Goal: Task Accomplishment & Management: Manage account settings

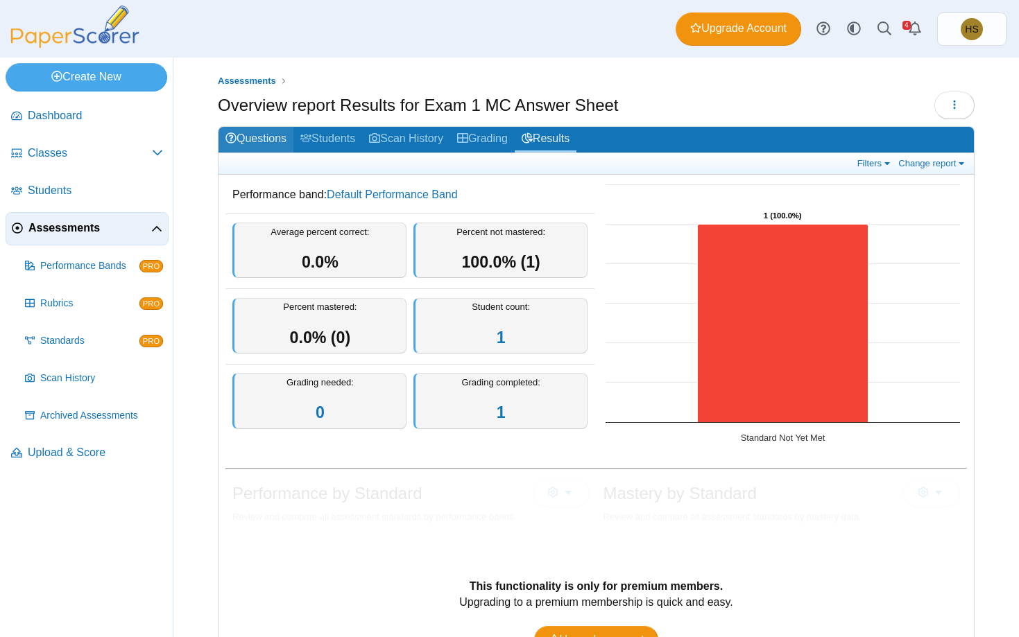
click at [251, 137] on link "Questions" at bounding box center [255, 140] width 75 height 26
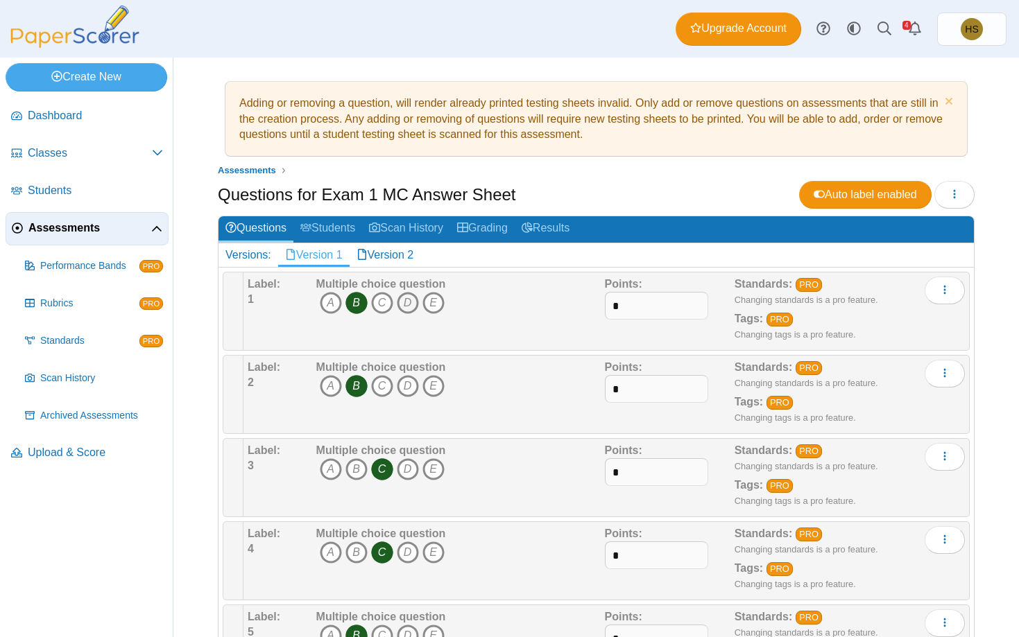
click at [401, 300] on icon "D" at bounding box center [408, 303] width 22 height 22
click at [354, 302] on icon "B" at bounding box center [356, 303] width 22 height 22
click at [380, 386] on icon "C" at bounding box center [382, 386] width 22 height 22
click at [357, 385] on icon "B" at bounding box center [356, 386] width 22 height 22
click at [547, 226] on link "Results" at bounding box center [546, 229] width 62 height 26
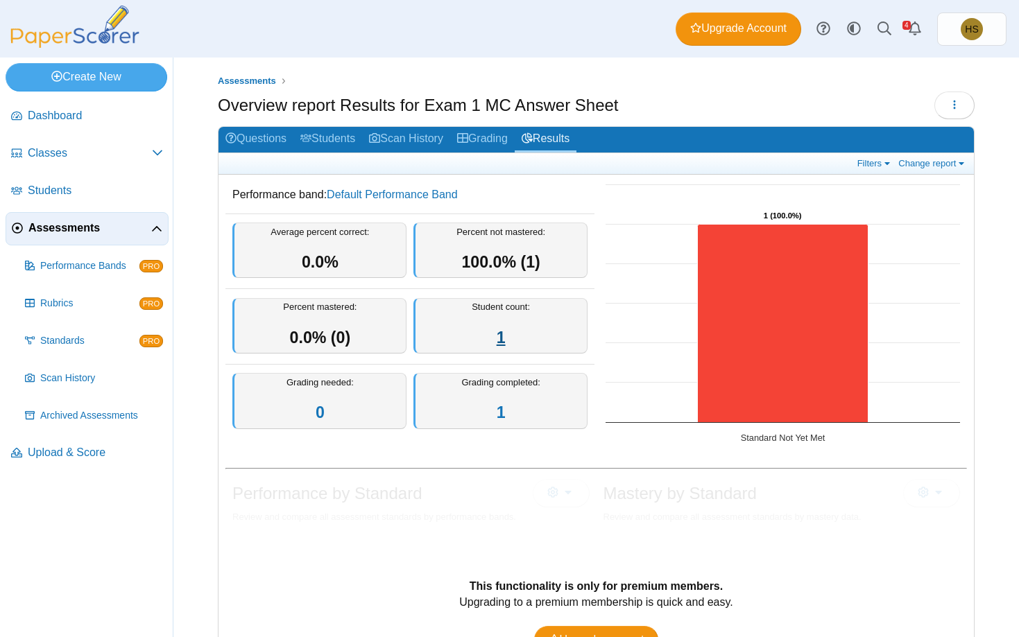
click at [504, 338] on link "1" at bounding box center [501, 338] width 9 height 18
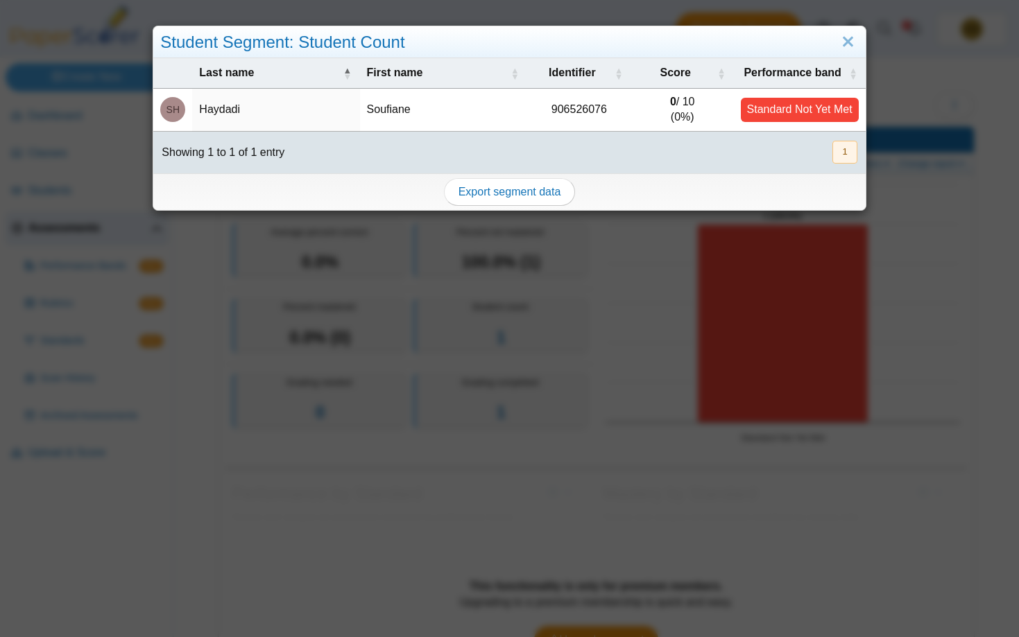
click at [764, 108] on div "Standard Not Yet Met" at bounding box center [800, 110] width 118 height 24
click at [847, 45] on link "Close" at bounding box center [848, 43] width 22 height 24
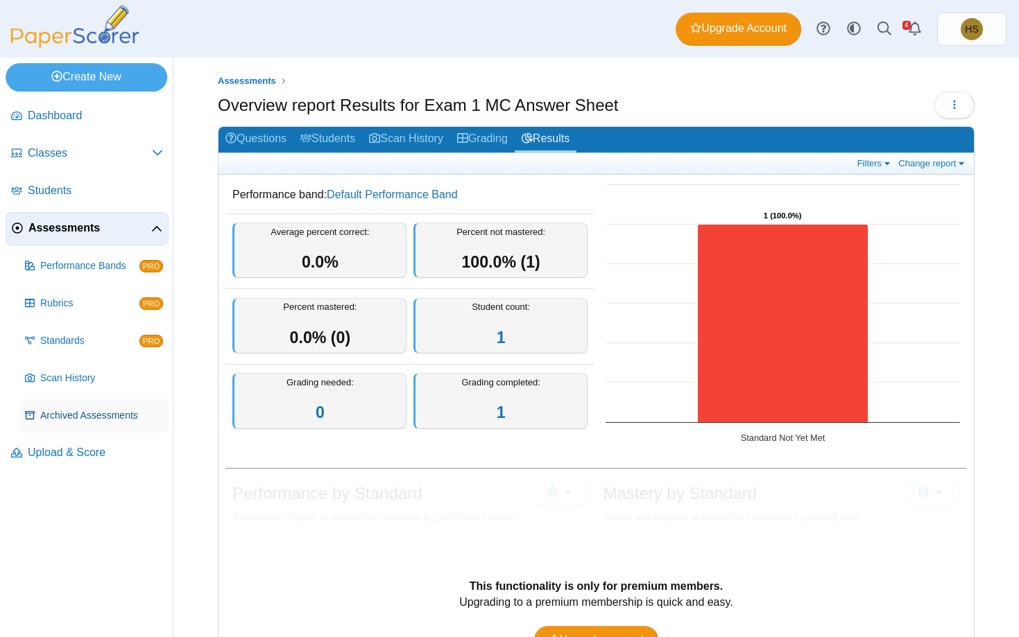
click at [95, 417] on span "Archived Assessments" at bounding box center [101, 416] width 123 height 14
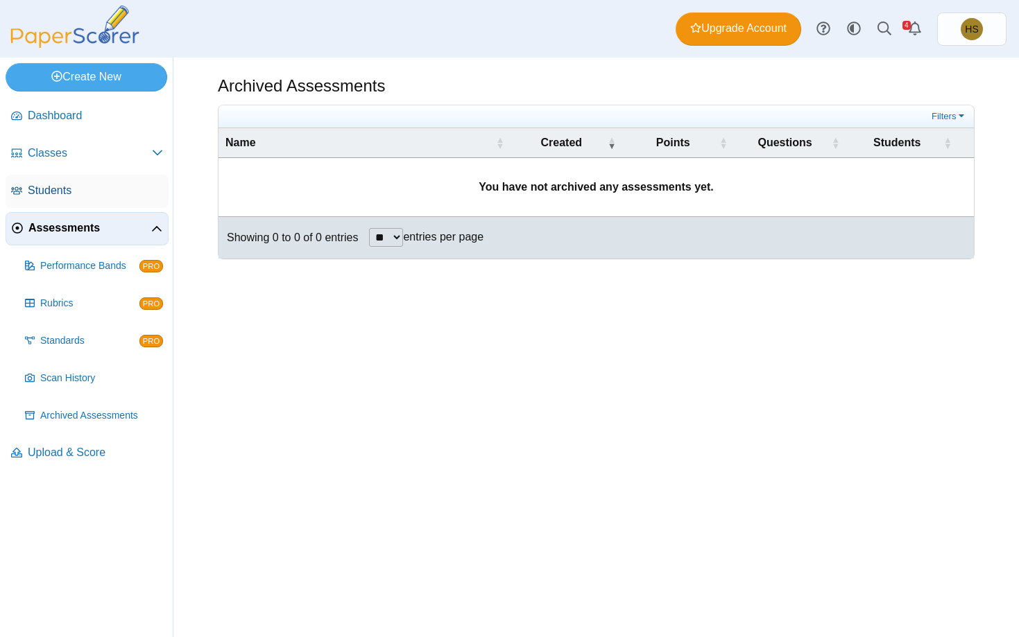
click at [63, 190] on span "Students" at bounding box center [95, 190] width 135 height 15
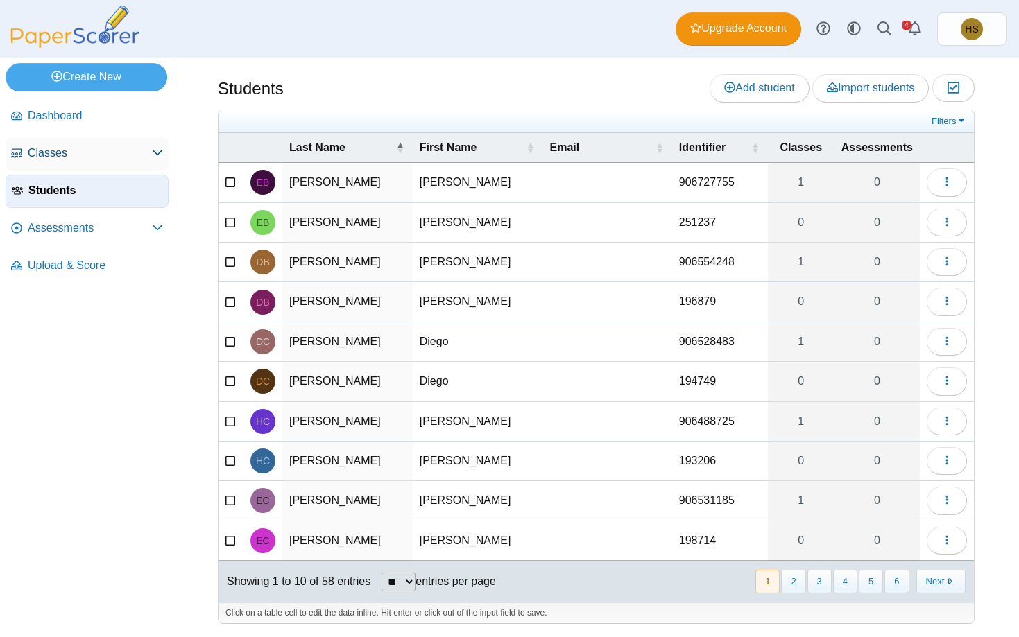
click at [56, 146] on span "Classes" at bounding box center [90, 153] width 124 height 15
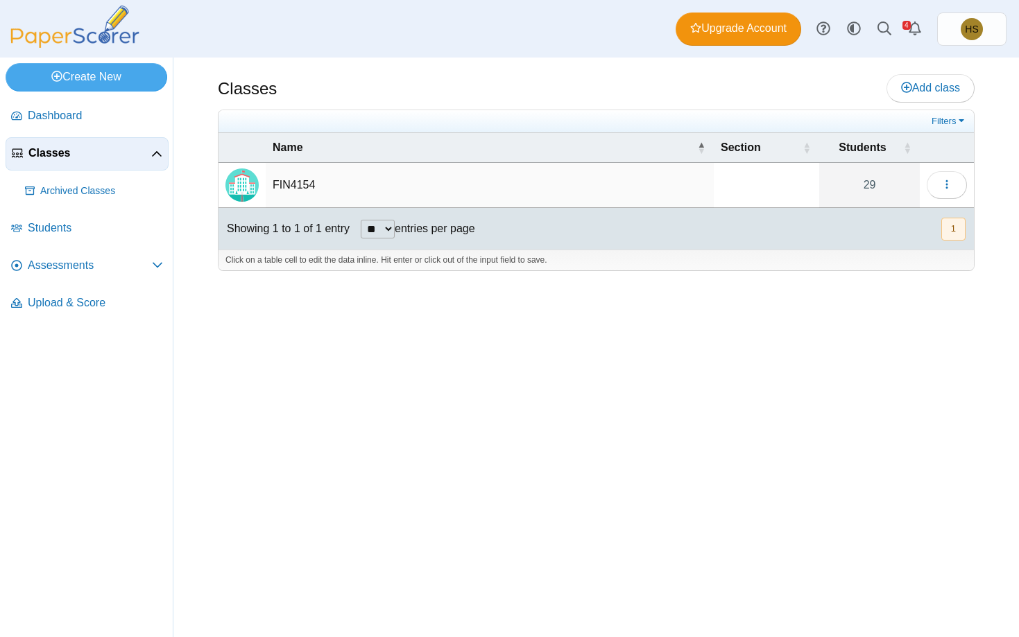
click at [295, 184] on td "FIN4154" at bounding box center [490, 185] width 448 height 45
click at [946, 187] on icon "button" at bounding box center [946, 184] width 11 height 11
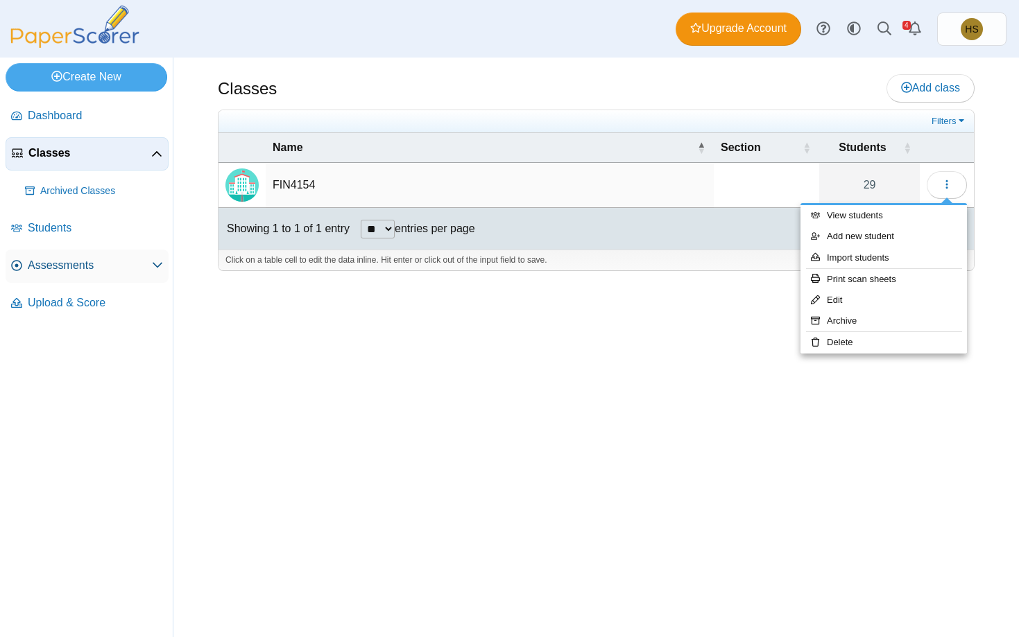
click at [119, 271] on span "Assessments" at bounding box center [90, 265] width 124 height 15
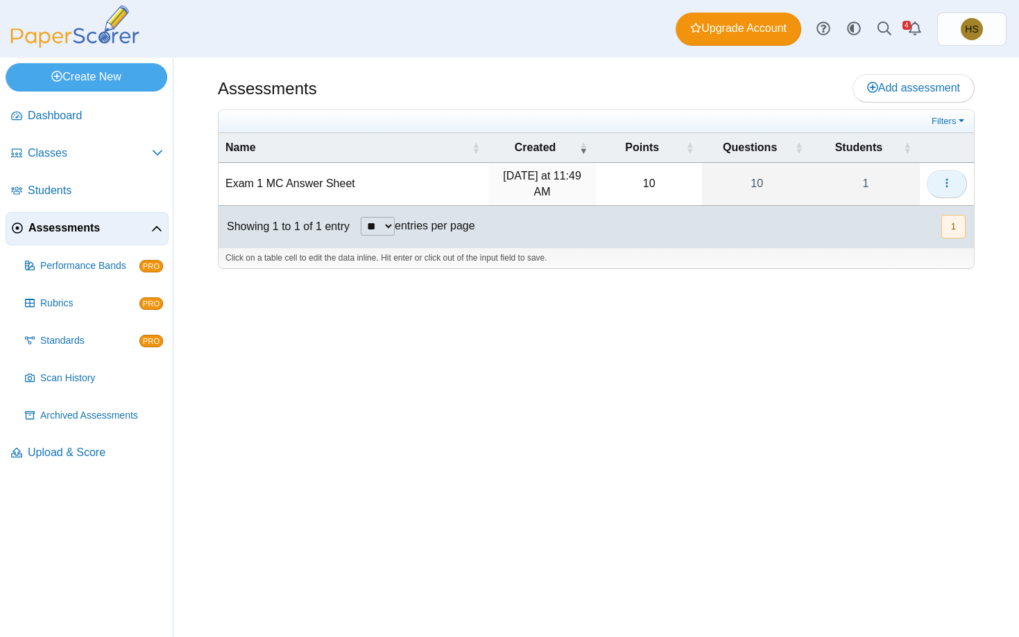
click at [952, 180] on icon "button" at bounding box center [946, 183] width 11 height 11
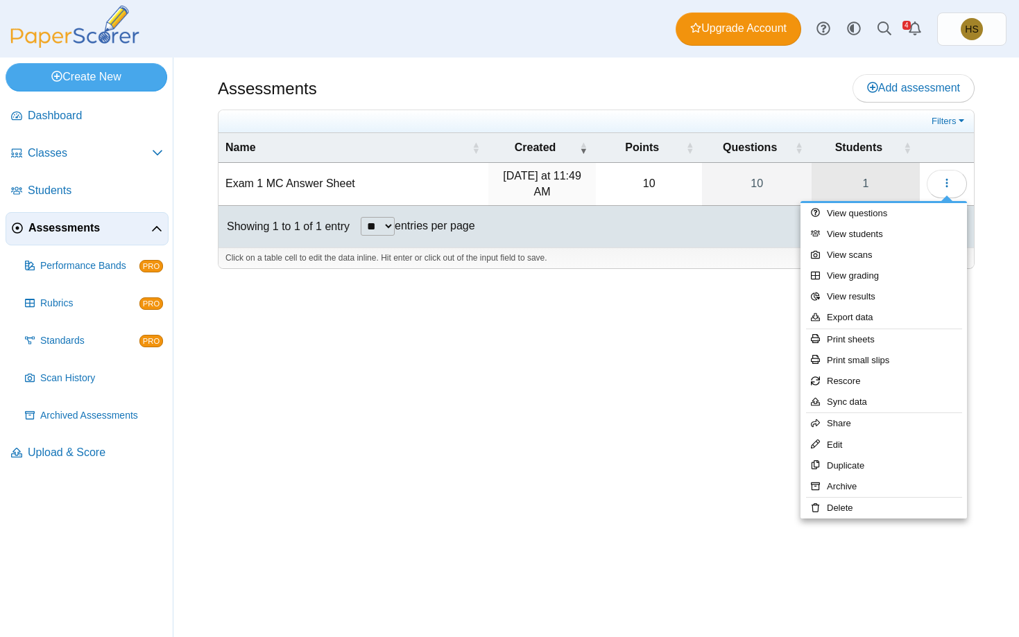
click at [865, 182] on link "1" at bounding box center [866, 184] width 108 height 42
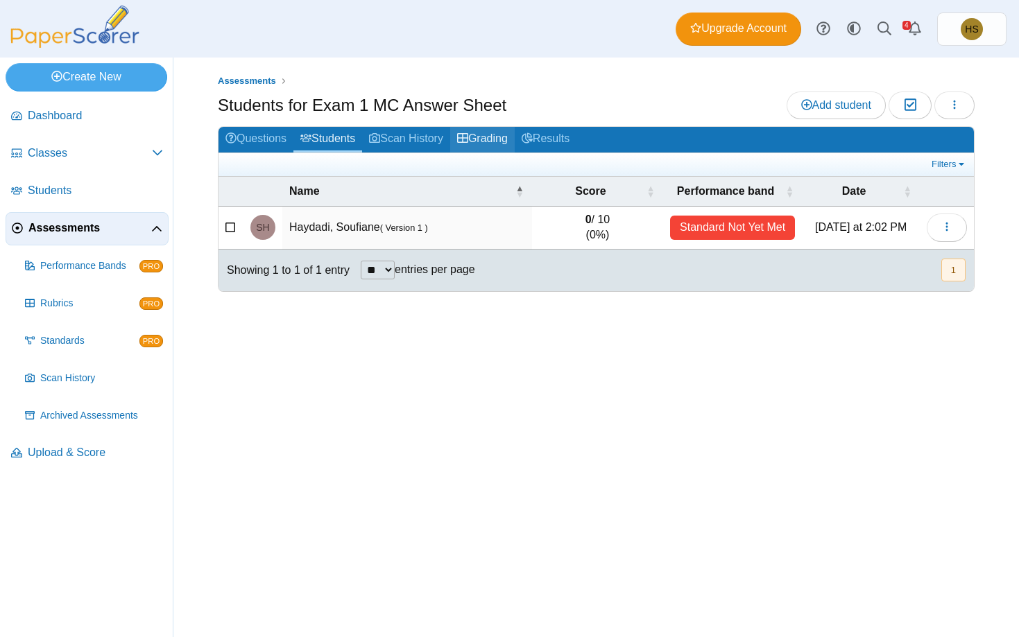
click at [484, 137] on link "Grading" at bounding box center [482, 140] width 65 height 26
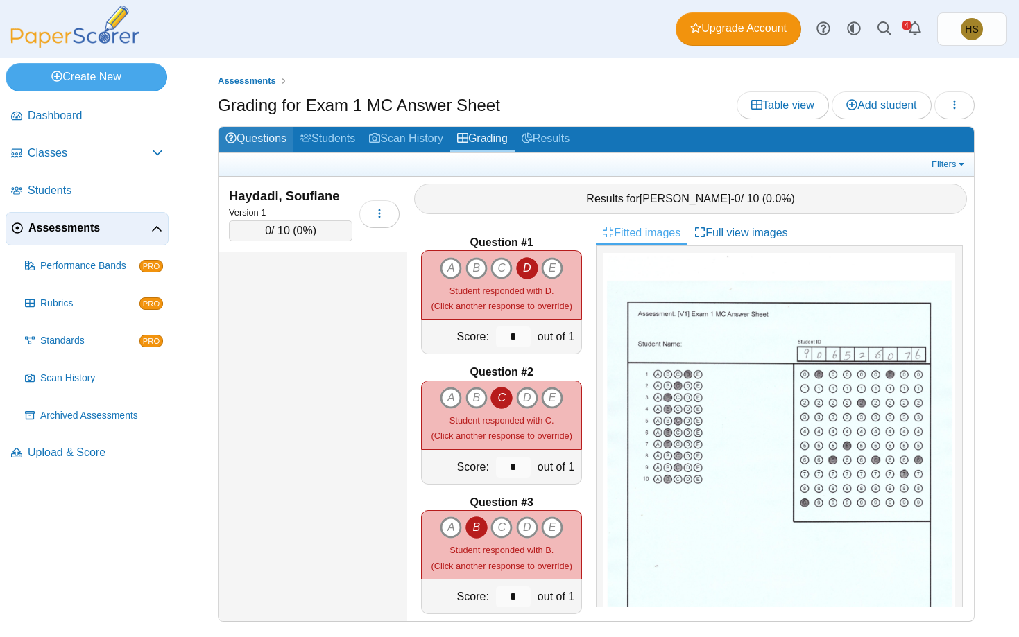
click at [242, 137] on link "Questions" at bounding box center [255, 140] width 75 height 26
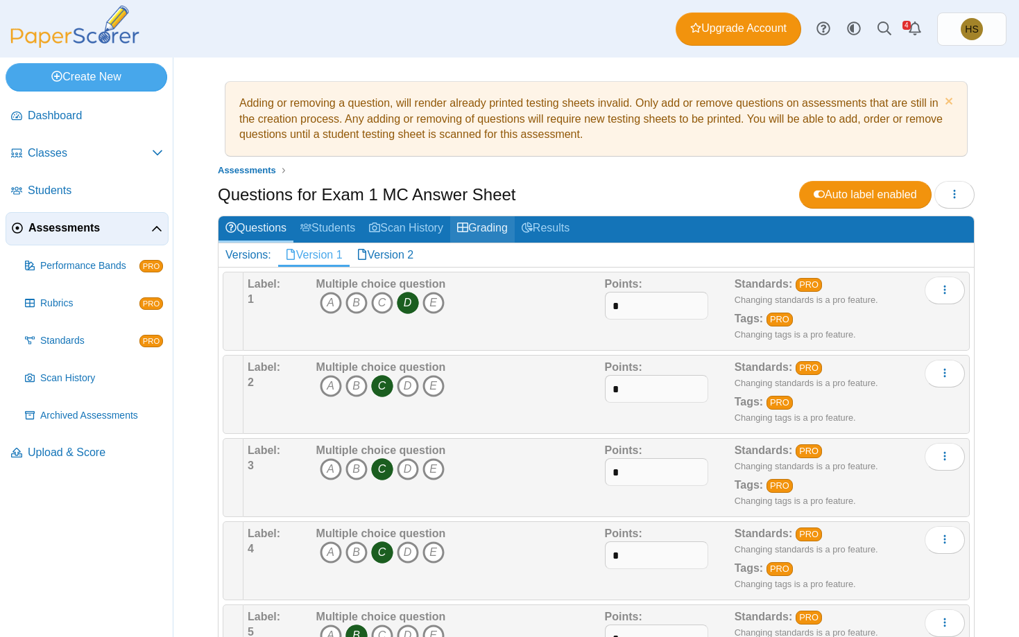
click at [490, 230] on link "Grading" at bounding box center [482, 229] width 65 height 26
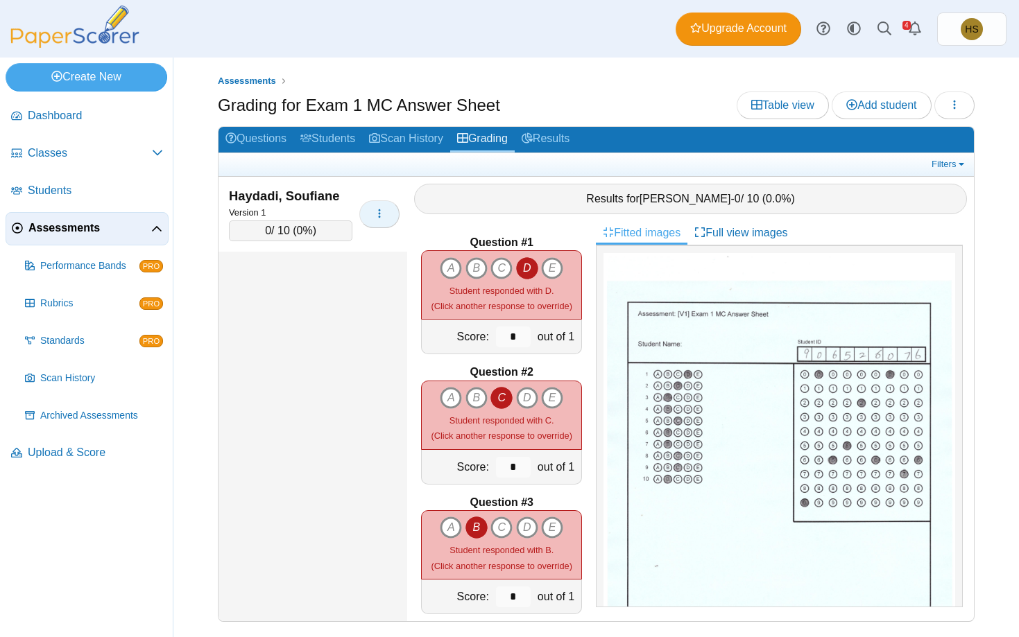
click at [381, 215] on icon "button" at bounding box center [379, 213] width 11 height 11
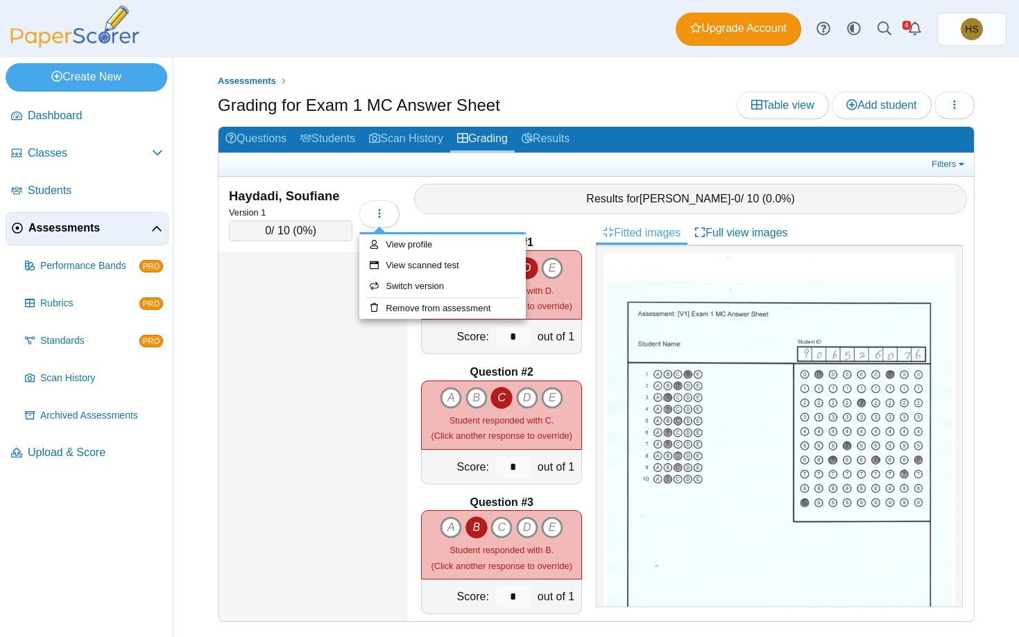
click at [328, 288] on div "Haydadi, Soufiane Version 1 0 / 10 ( 0% )" at bounding box center [312, 399] width 189 height 445
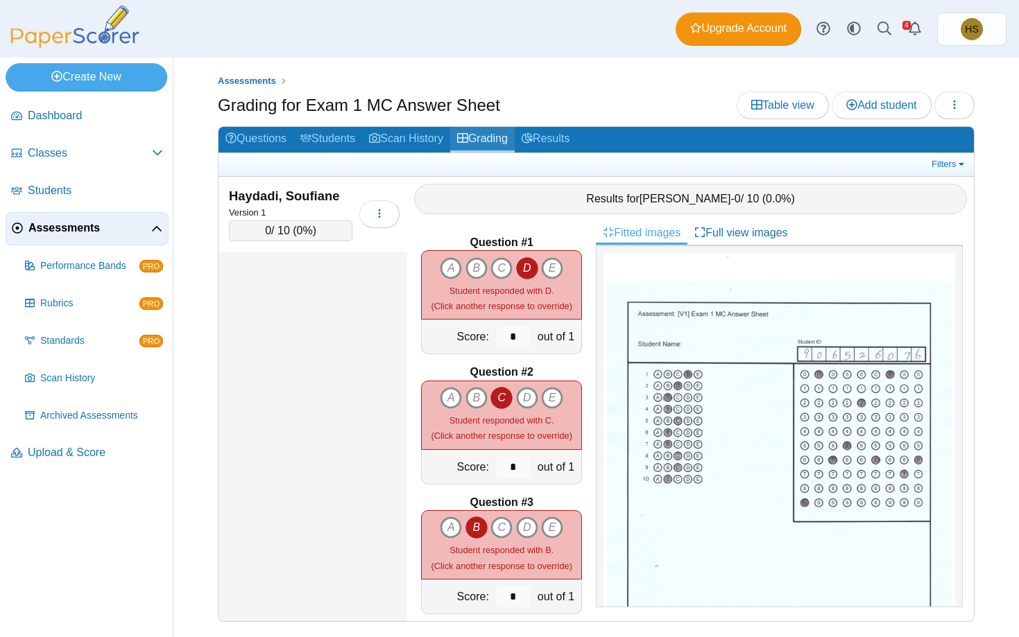
click at [501, 138] on link "Grading" at bounding box center [482, 140] width 65 height 26
click at [410, 137] on link "Scan History" at bounding box center [406, 140] width 88 height 26
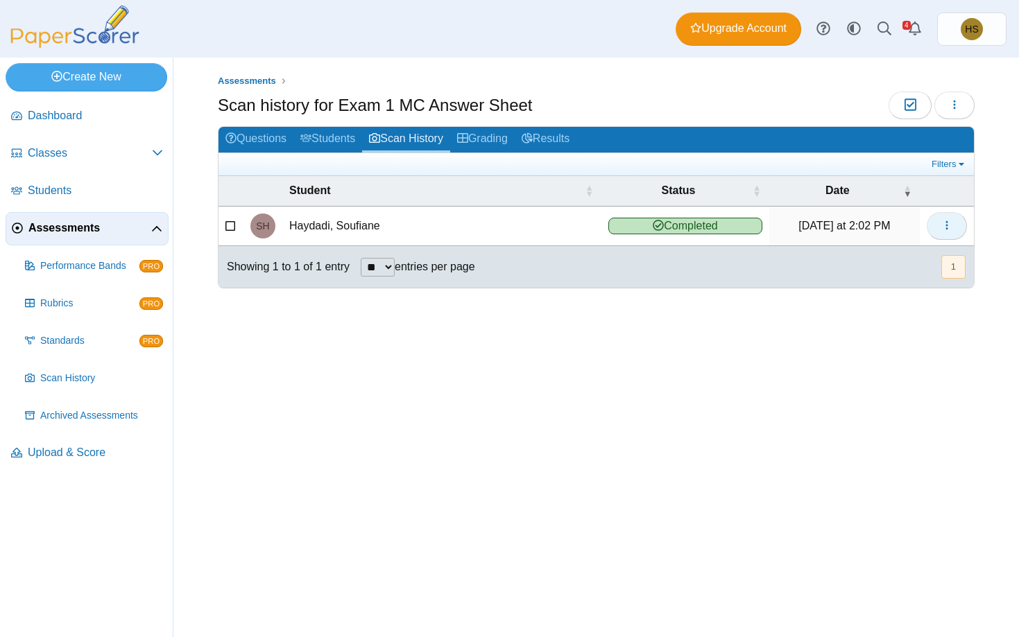
click at [956, 226] on button "button" at bounding box center [947, 226] width 40 height 28
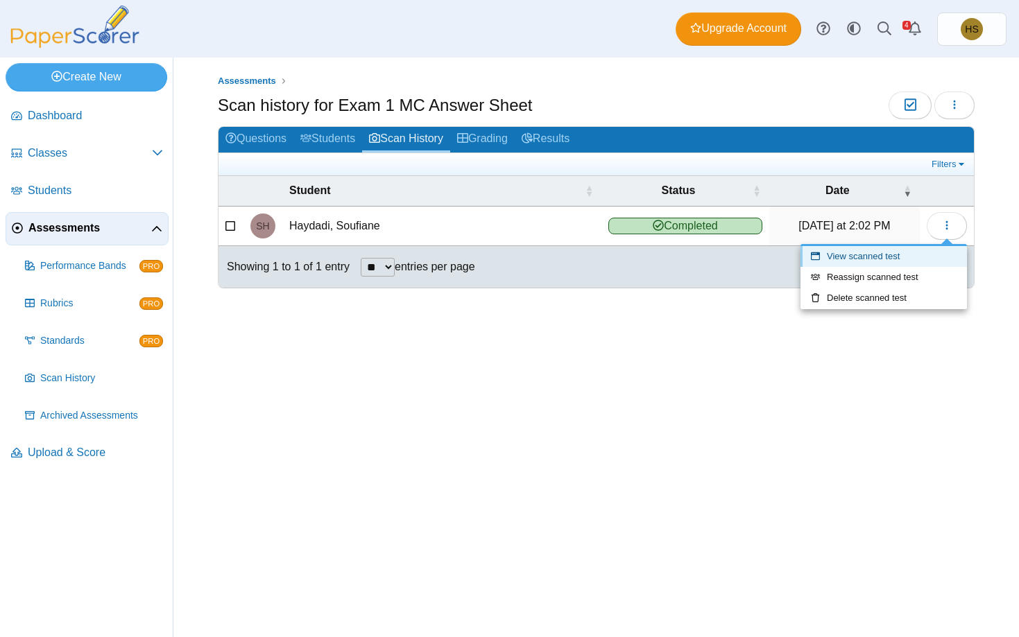
click at [859, 256] on link "View scanned test" at bounding box center [883, 256] width 166 height 21
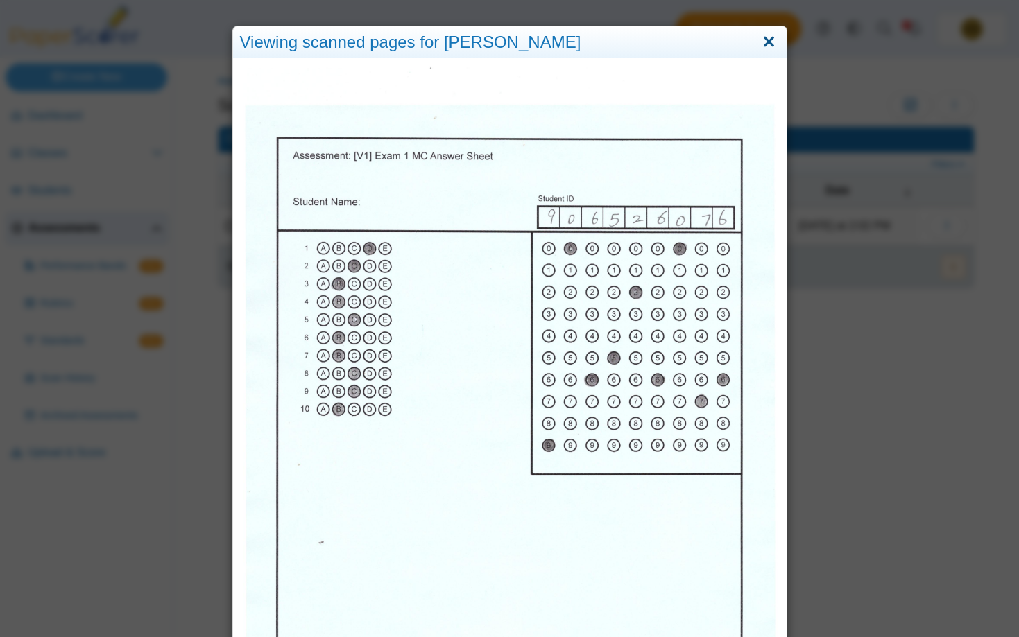
click at [762, 42] on link "Close" at bounding box center [769, 43] width 22 height 24
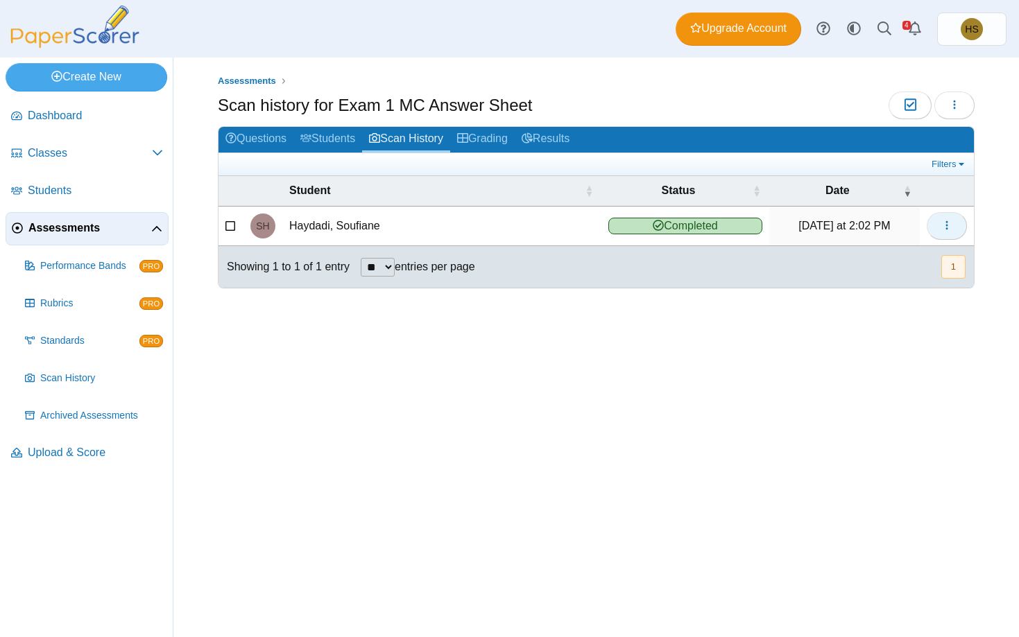
click at [938, 225] on button "button" at bounding box center [947, 226] width 40 height 28
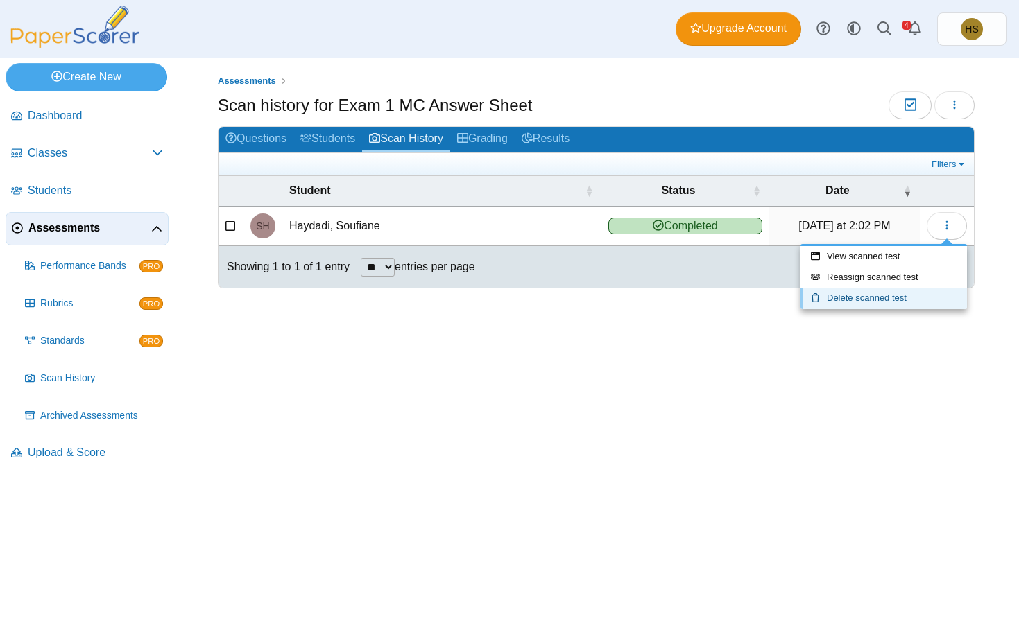
click at [860, 300] on link "Delete scanned test" at bounding box center [883, 298] width 166 height 21
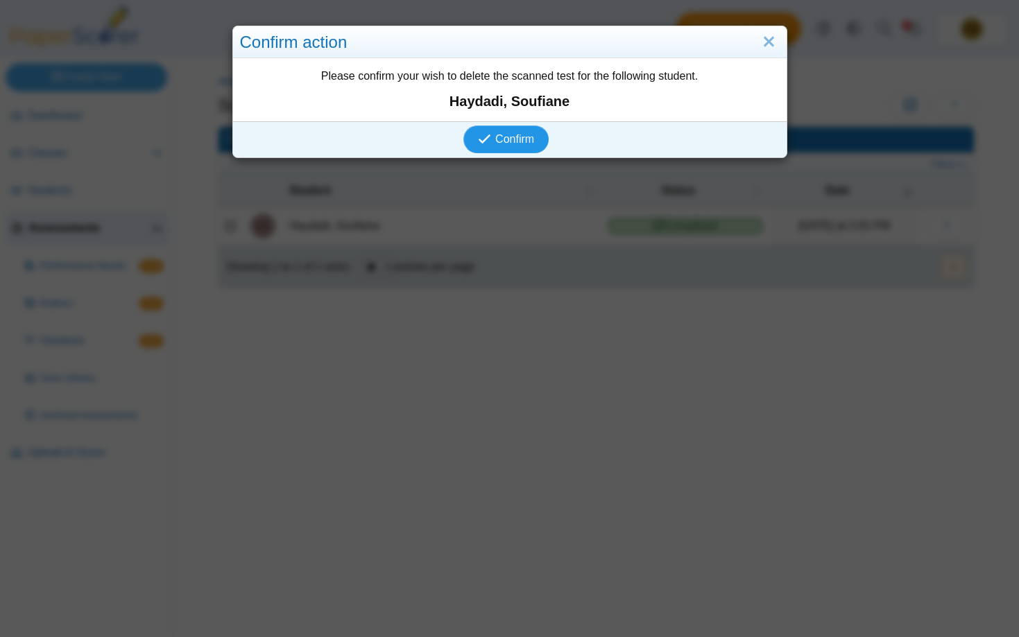
click at [512, 144] on span "Confirm" at bounding box center [514, 139] width 39 height 12
